Goal: Information Seeking & Learning: Learn about a topic

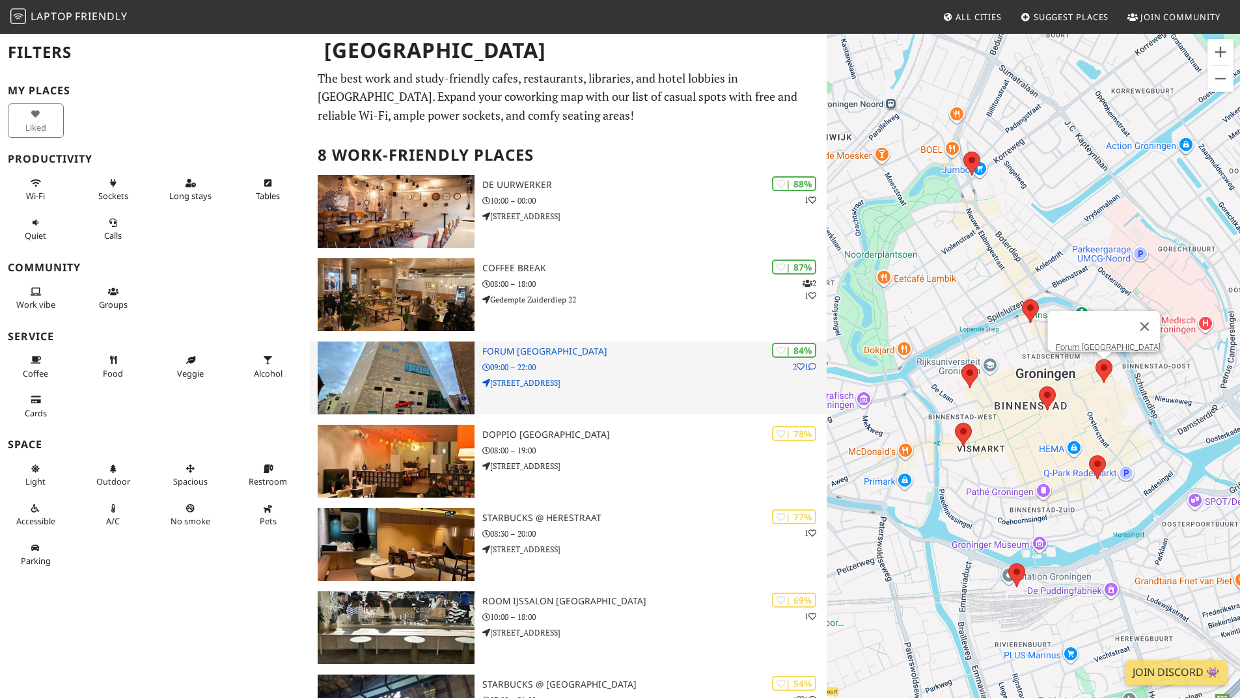
click at [596, 358] on div "| 84% 2 1 Forum [GEOGRAPHIC_DATA] 09:00 – 22:00 [STREET_ADDRESS]" at bounding box center [654, 378] width 344 height 73
